Goal: Information Seeking & Learning: Learn about a topic

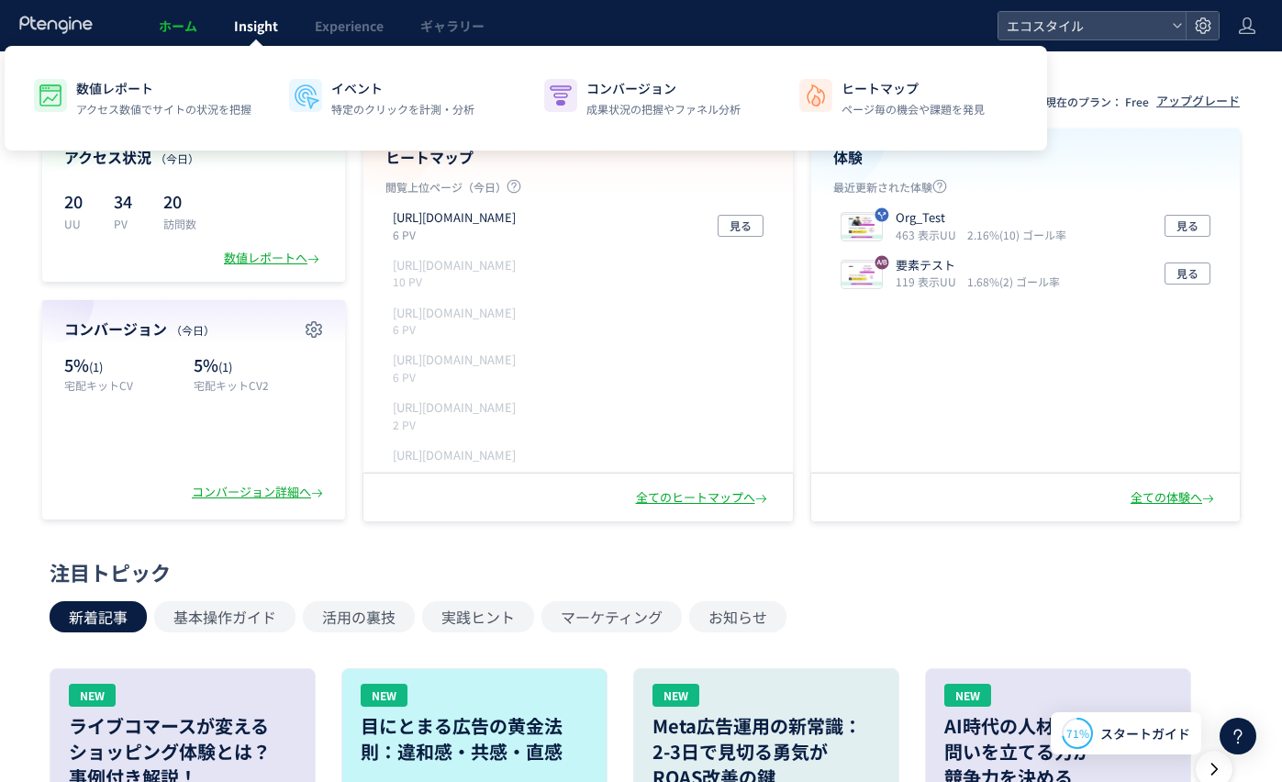
click at [235, 24] on span "Insight" at bounding box center [256, 26] width 44 height 18
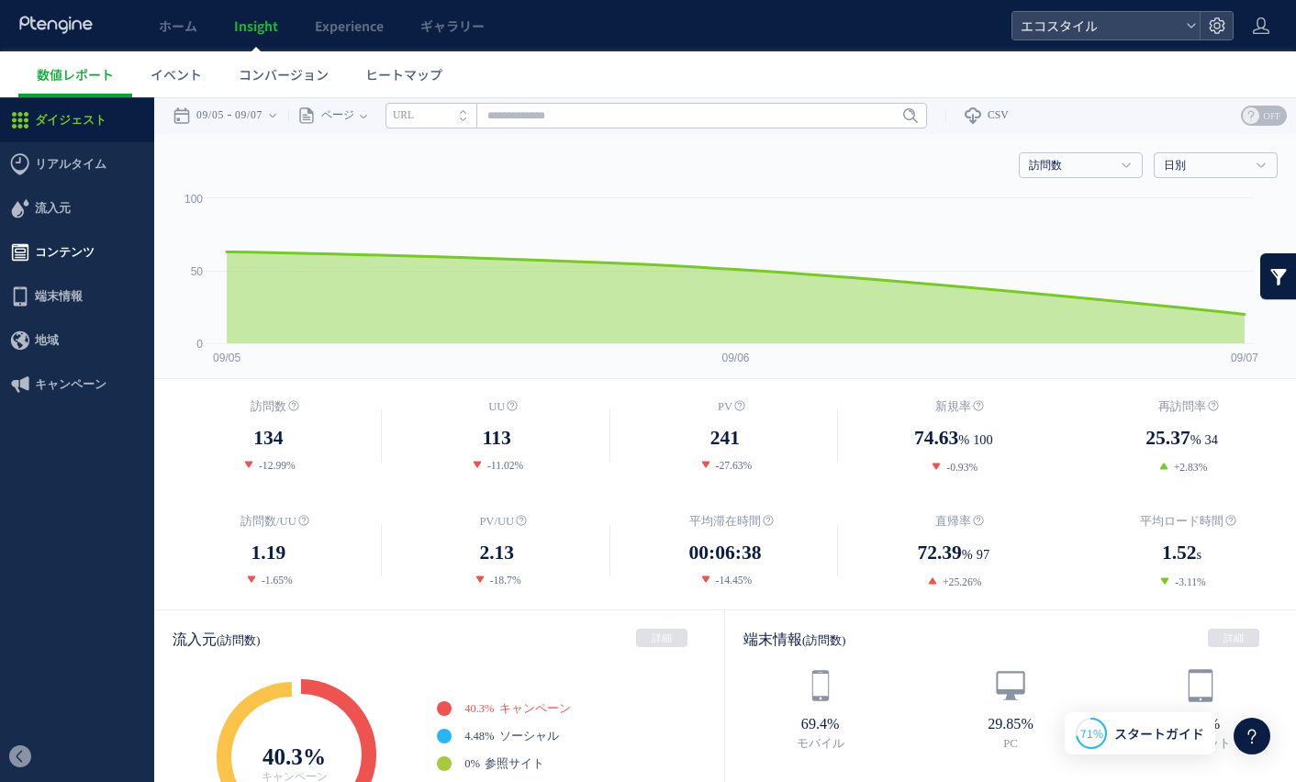
click at [68, 244] on span "コンテンツ" at bounding box center [65, 252] width 60 height 44
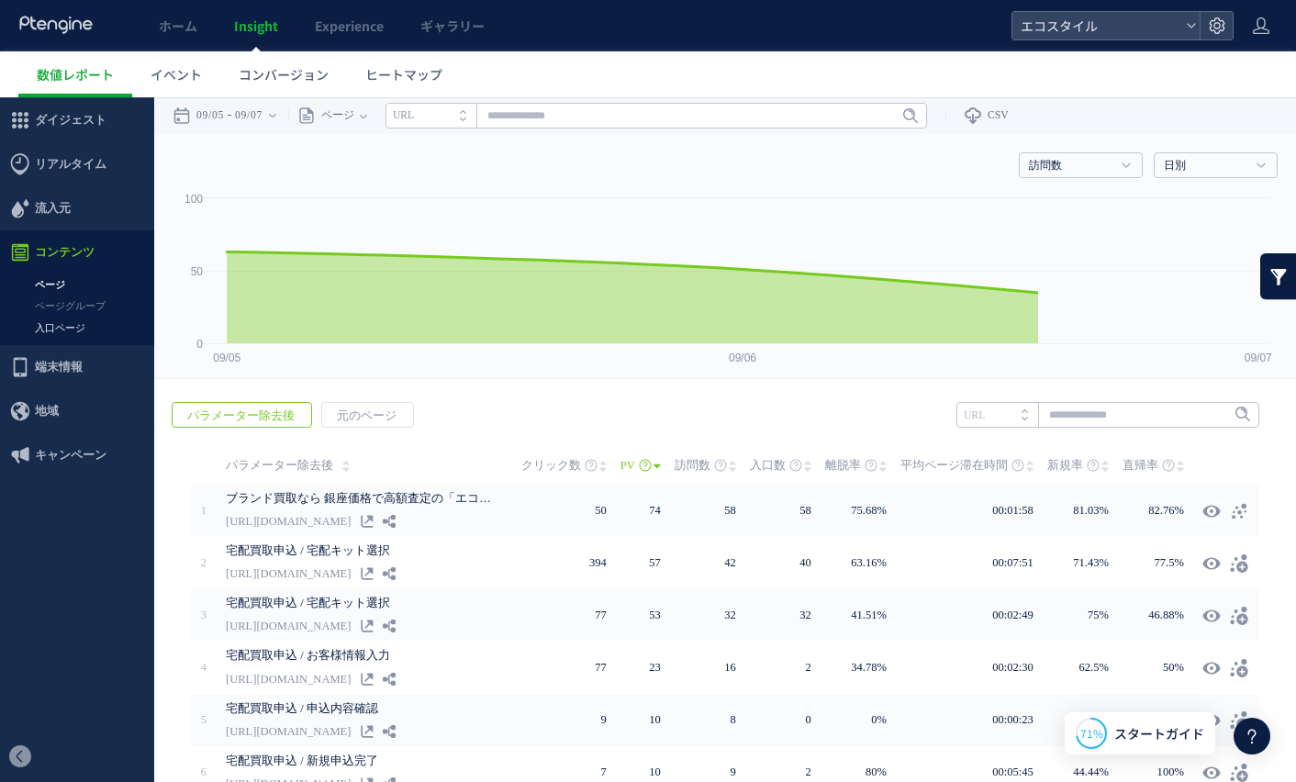
click at [69, 327] on link "入口ページ" at bounding box center [77, 328] width 154 height 21
